Goal: Task Accomplishment & Management: Manage account settings

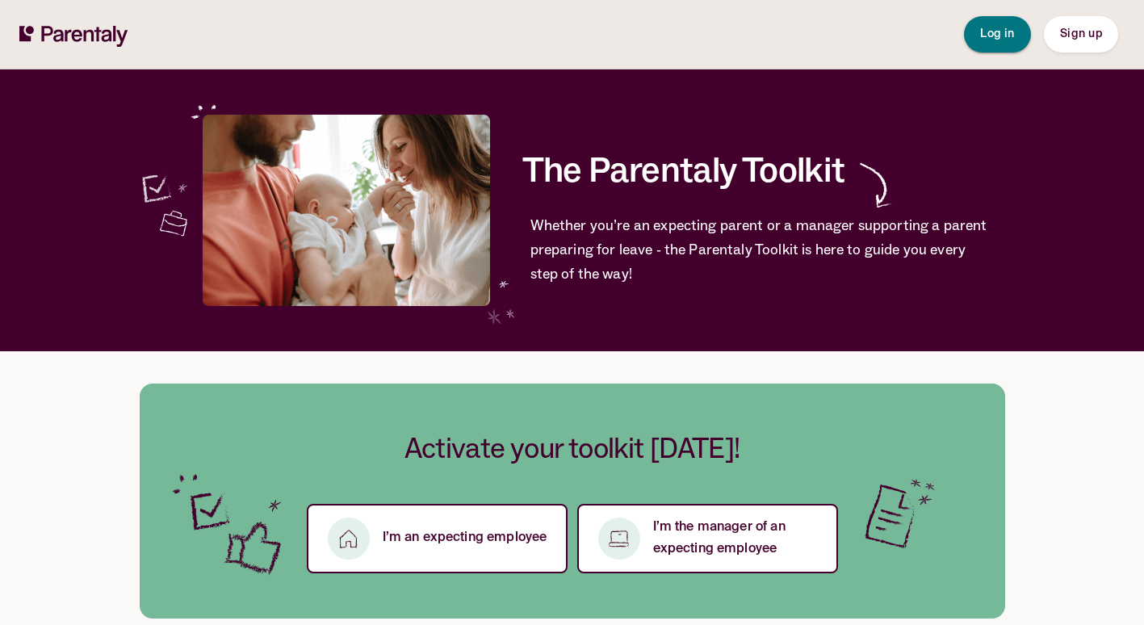
click at [997, 34] on span "Log in" at bounding box center [997, 33] width 35 height 11
